Goal: Task Accomplishment & Management: Manage account settings

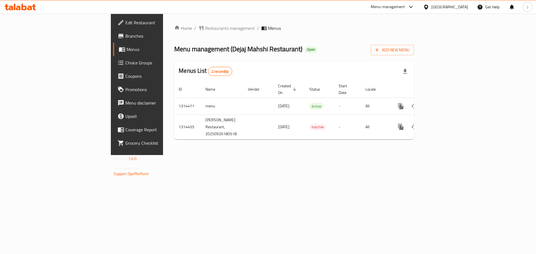
click at [113, 41] on link "Branches" at bounding box center [156, 35] width 87 height 13
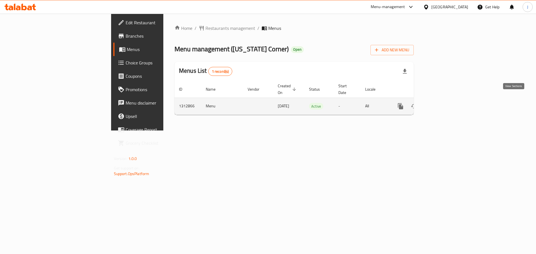
click at [447, 102] on link "enhanced table" at bounding box center [440, 106] width 13 height 13
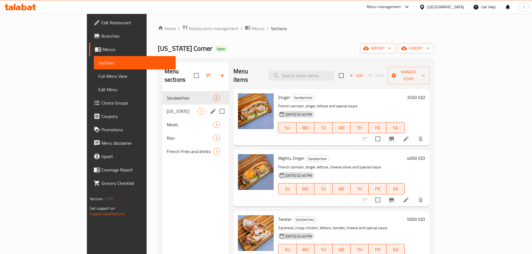
click at [162, 107] on div "Kentucky 1" at bounding box center [195, 111] width 67 height 13
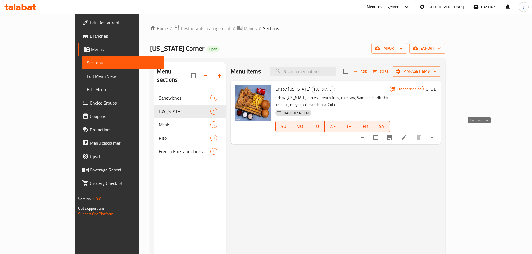
click at [407, 134] on icon at bounding box center [404, 137] width 7 height 7
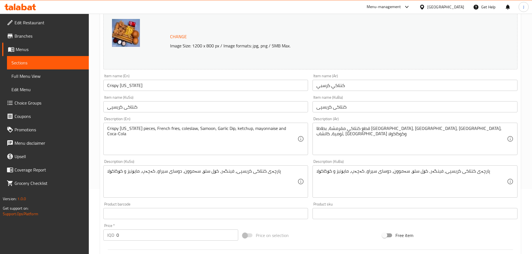
scroll to position [56, 0]
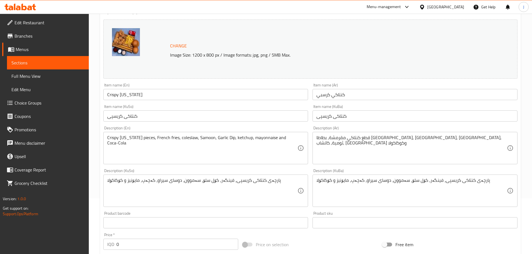
click at [325, 97] on input "كنتاكي كرسبي" at bounding box center [414, 94] width 205 height 11
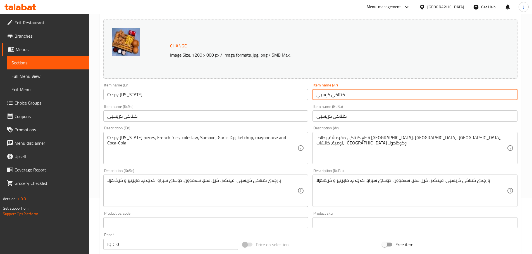
click at [325, 97] on input "كنتاكي كرسبي" at bounding box center [414, 94] width 205 height 11
type input "كنتاكي"
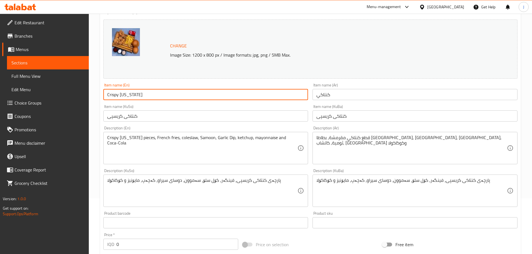
click at [112, 92] on input "Crispy Kentucky" at bounding box center [205, 94] width 205 height 11
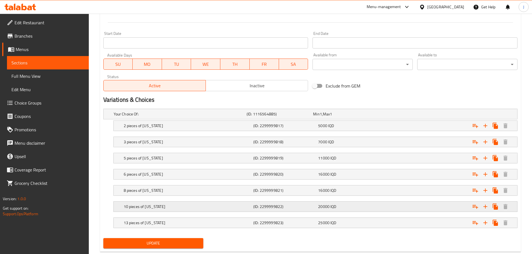
scroll to position [306, 0]
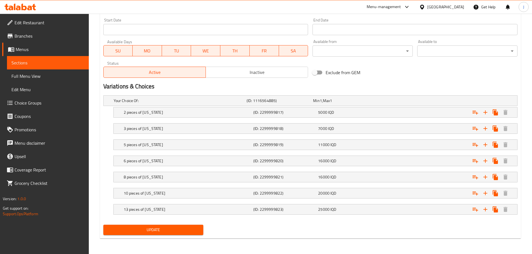
type input "Kentucky"
click at [166, 234] on button "Update" at bounding box center [153, 230] width 100 height 10
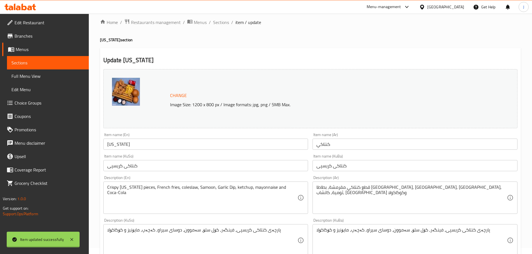
scroll to position [0, 0]
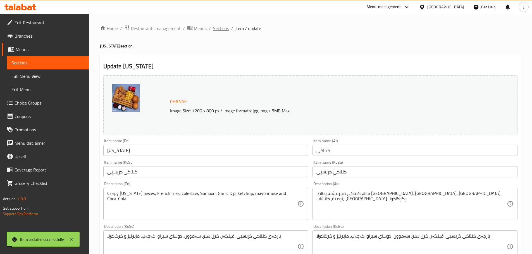
click at [213, 29] on span "Sections" at bounding box center [221, 28] width 16 height 7
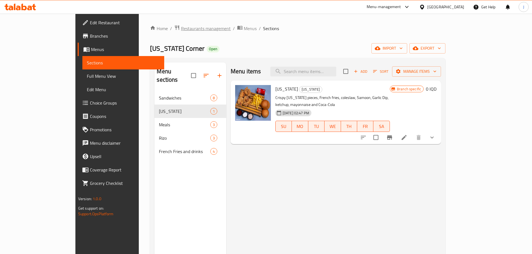
click at [181, 29] on span "Restaurants management" at bounding box center [206, 28] width 50 height 7
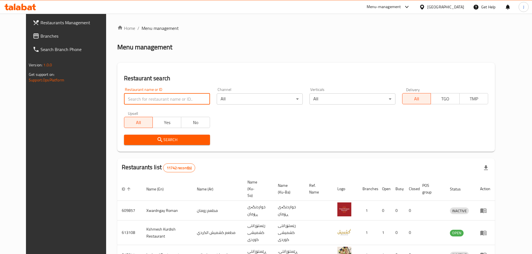
click at [145, 98] on input "search" at bounding box center [167, 99] width 86 height 11
type input "self kitchen"
click at [157, 141] on span "Search" at bounding box center [166, 140] width 77 height 7
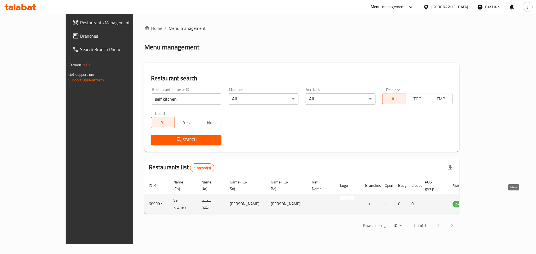
click at [487, 203] on icon "enhanced table" at bounding box center [486, 204] width 2 height 2
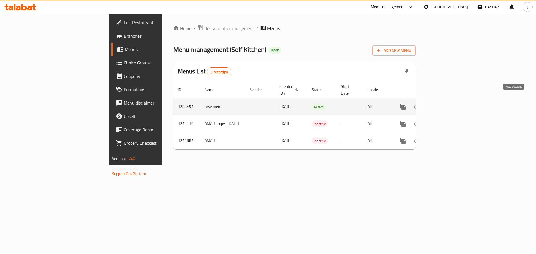
click at [447, 104] on icon "enhanced table" at bounding box center [443, 107] width 7 height 7
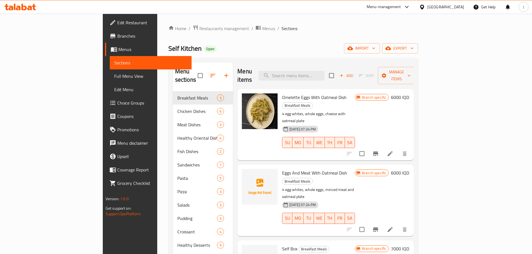
click at [337, 41] on div "Home / Restaurants management / Menus / Sections Self Kitchen Open import expor…" at bounding box center [293, 173] width 250 height 296
